Goal: Task Accomplishment & Management: Use online tool/utility

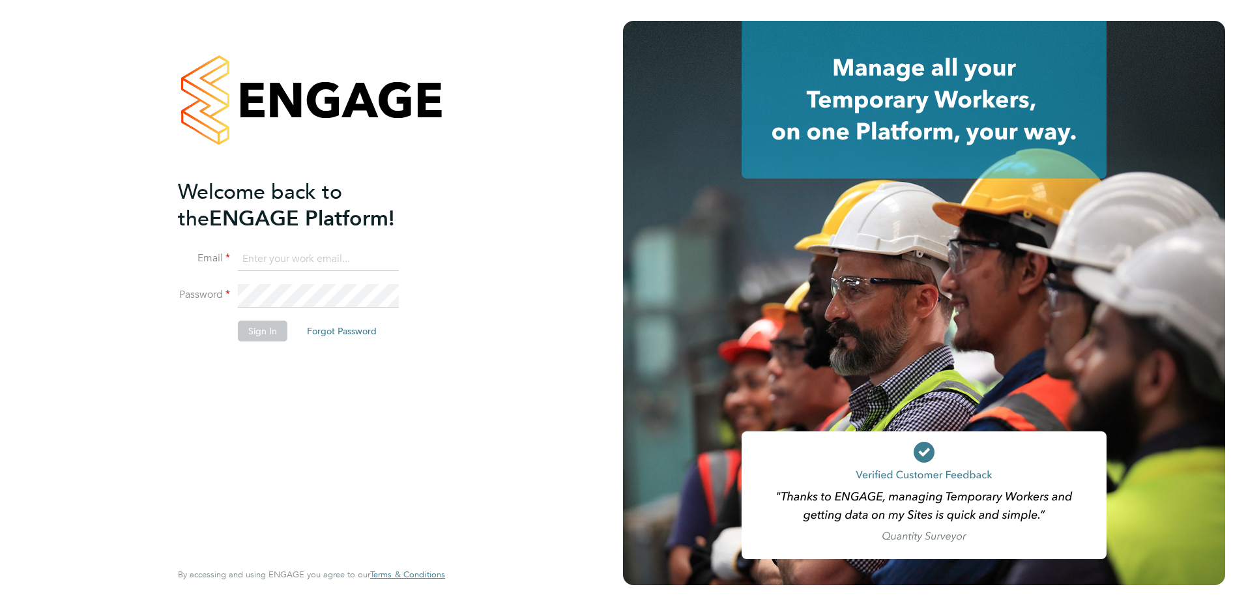
type input "[PERSON_NAME][EMAIL_ADDRESS][PERSON_NAME][DOMAIN_NAME]"
click at [257, 332] on button "Sign In" at bounding box center [263, 331] width 50 height 21
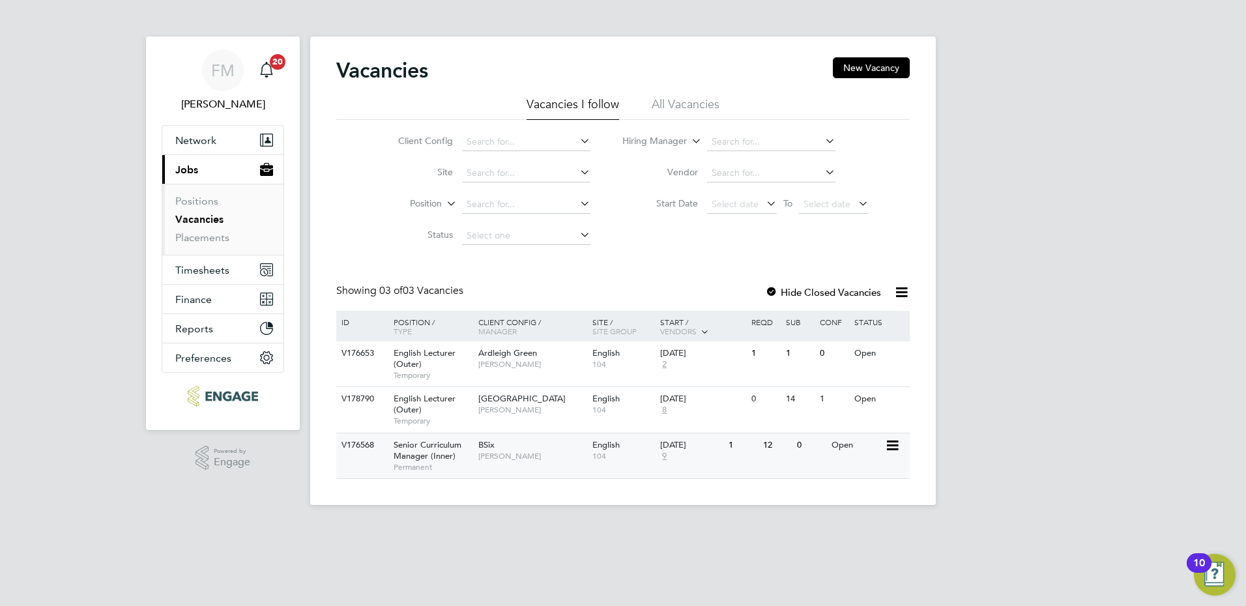
click at [524, 456] on span "[PERSON_NAME]" at bounding box center [532, 456] width 108 height 10
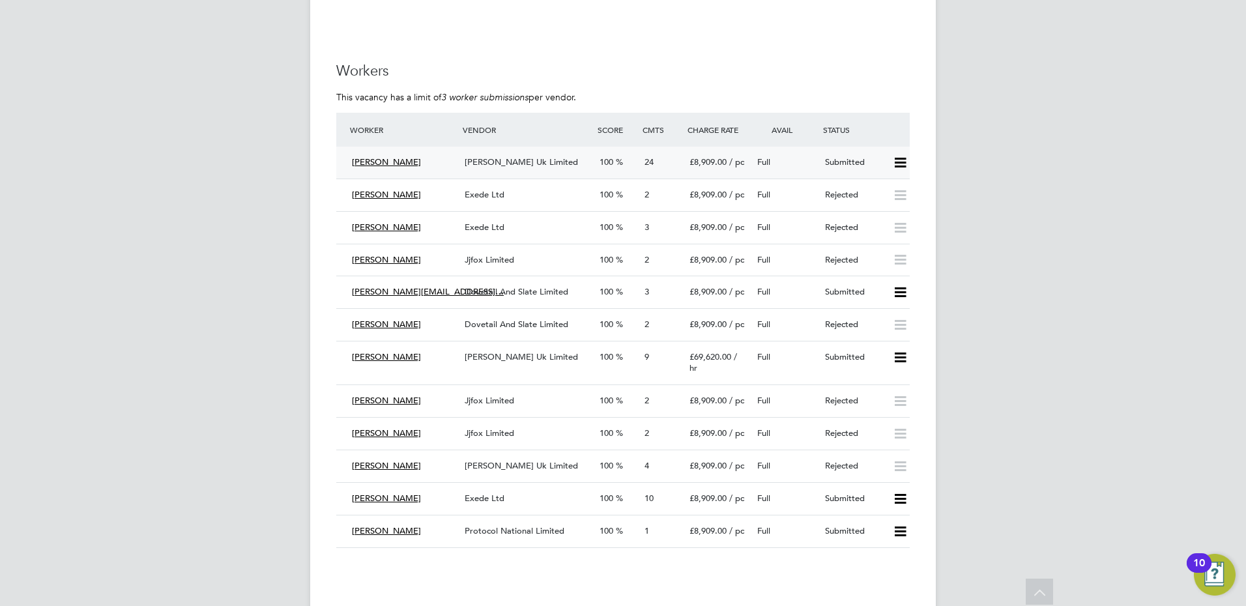
click at [532, 154] on div "Morgan Hunt Uk Limited" at bounding box center [526, 163] width 135 height 22
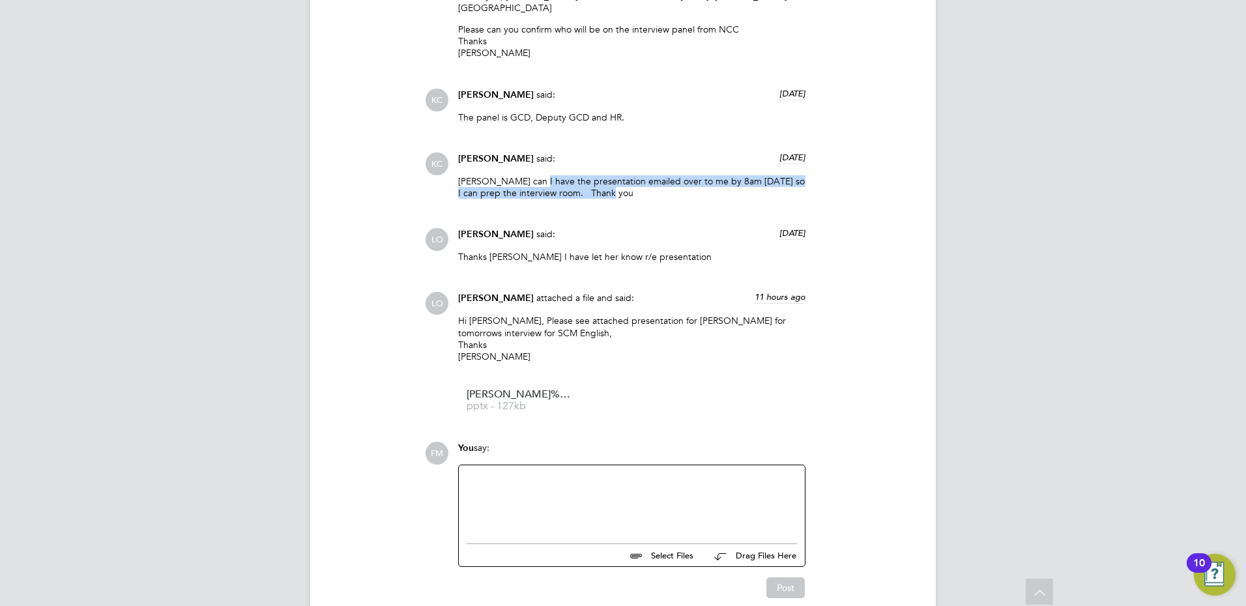
drag, startPoint x: 617, startPoint y: 136, endPoint x: 530, endPoint y: 122, distance: 87.8
click at [530, 175] on p "Luke can I have the presentation emailed over to me by 8am on Thursday so I can…" at bounding box center [631, 186] width 347 height 23
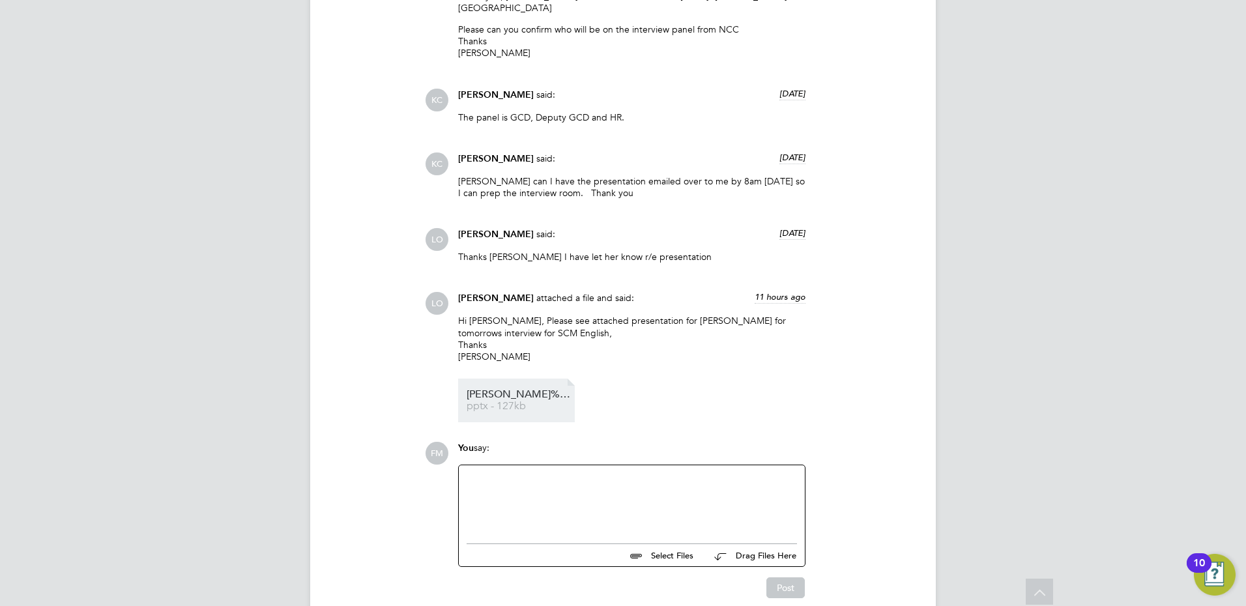
drag, startPoint x: 530, startPoint y: 122, endPoint x: 559, endPoint y: 360, distance: 239.5
click at [644, 251] on div "Thanks Kerry I have let her know r/e presentation" at bounding box center [631, 262] width 347 height 22
click at [504, 390] on span "Annie%20D%20NCC%20Presentation" at bounding box center [518, 395] width 104 height 10
